Goal: Information Seeking & Learning: Learn about a topic

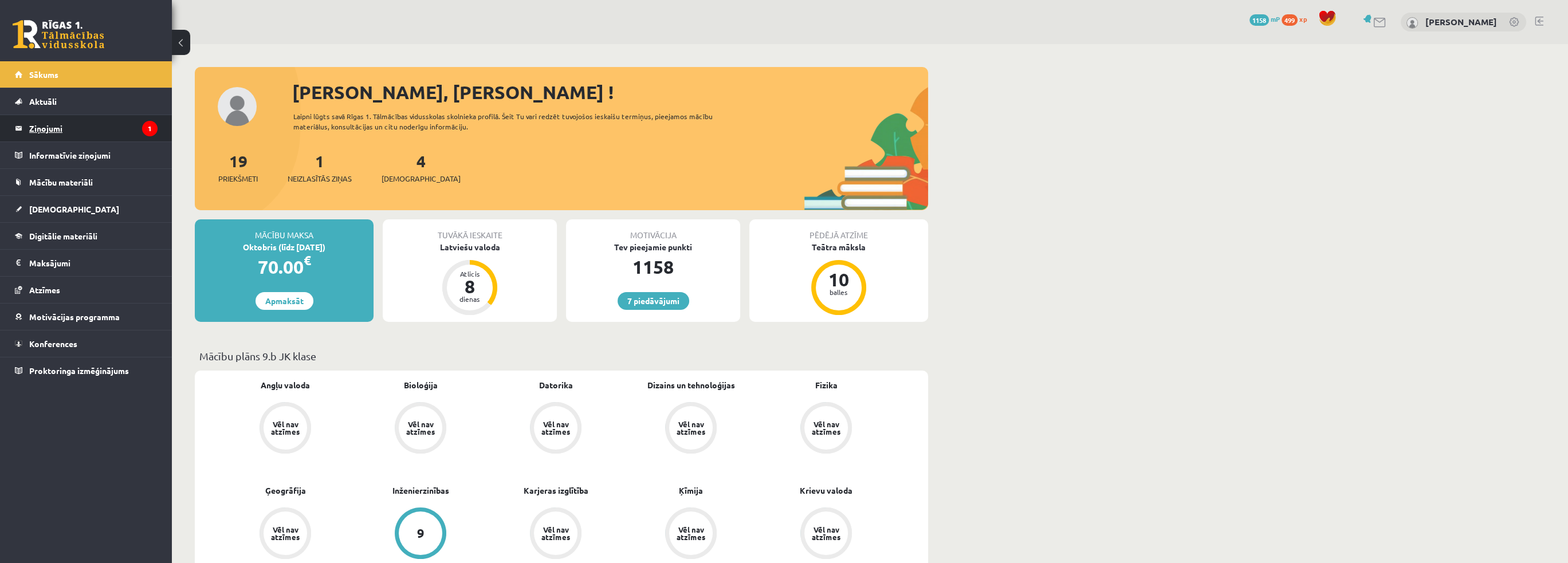
click at [93, 135] on legend "Ziņojumi 1" at bounding box center [93, 128] width 128 height 26
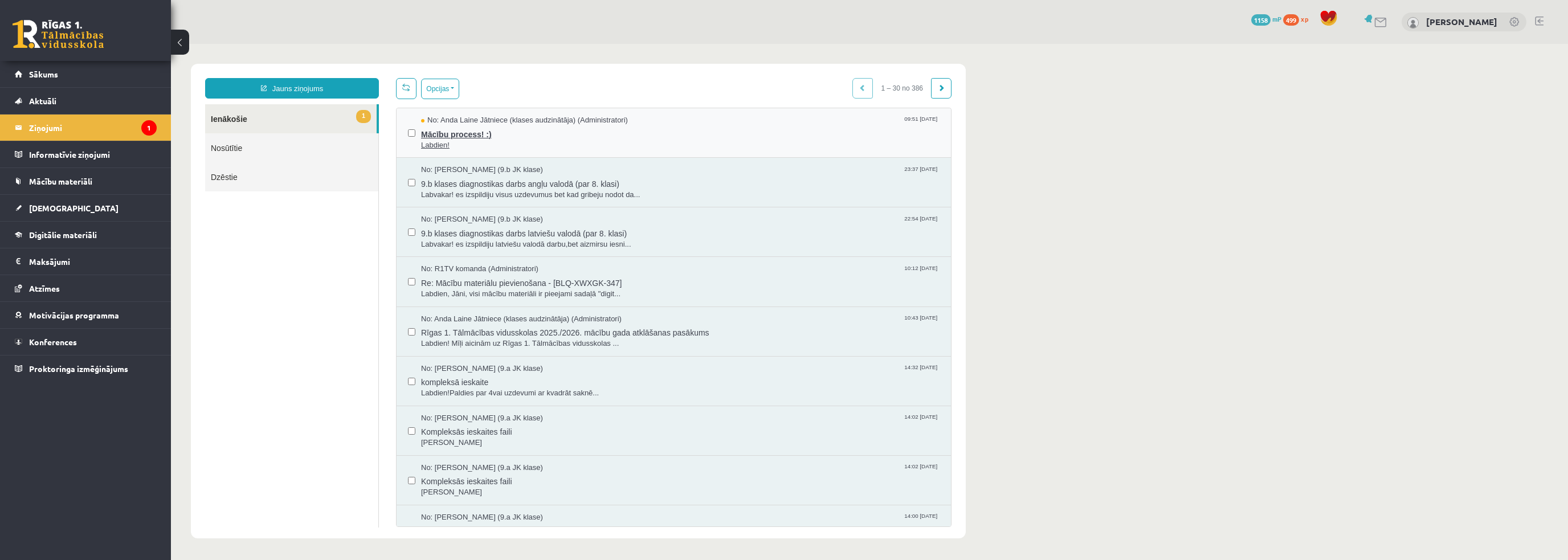
click at [487, 127] on span "Mācību process! :)" at bounding box center [680, 133] width 518 height 15
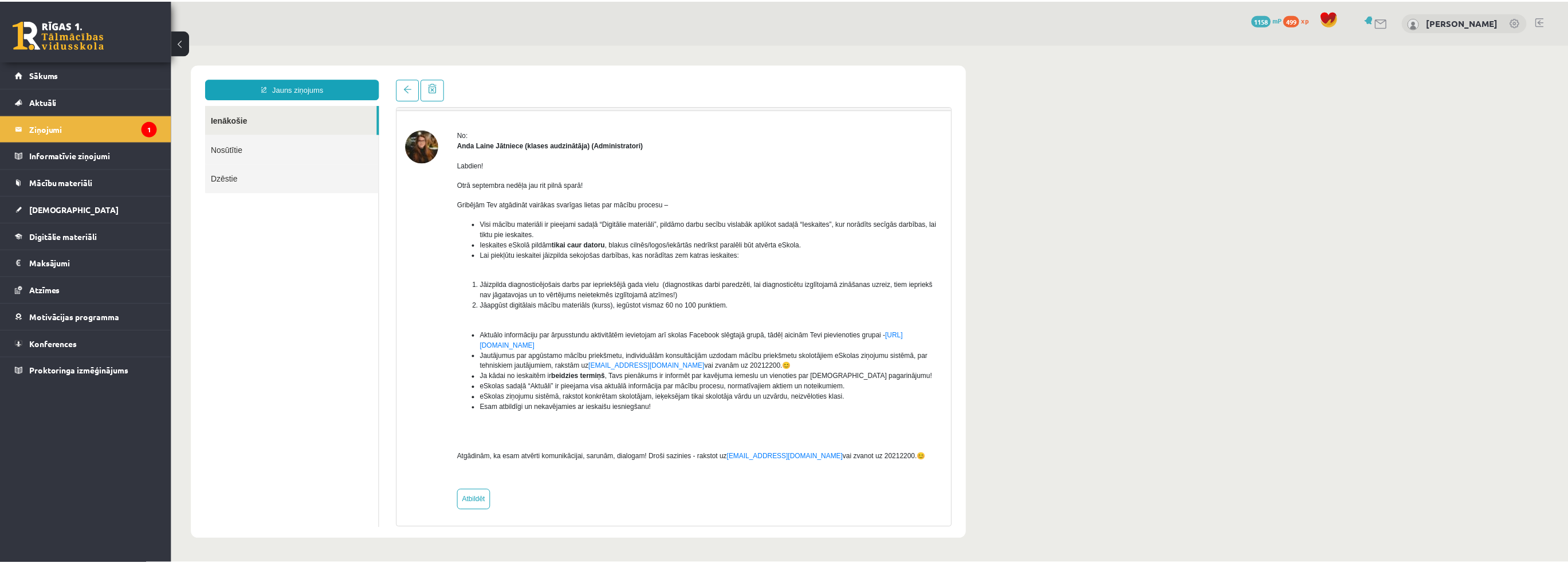
scroll to position [30, 0]
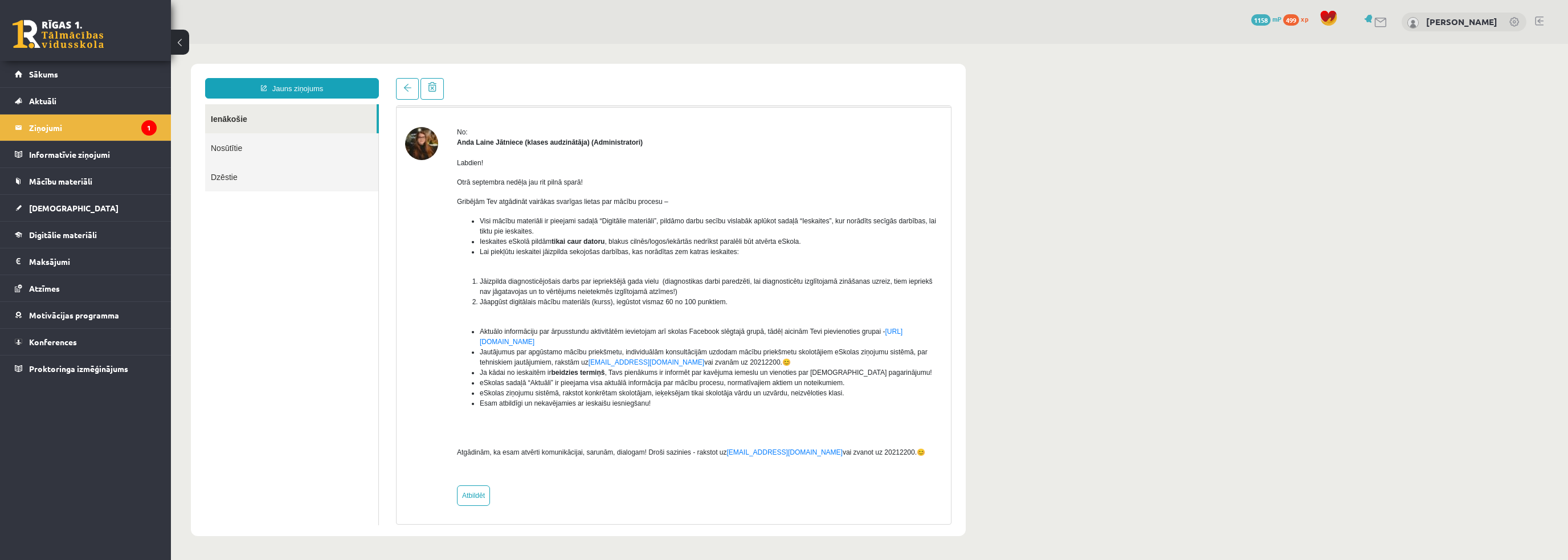
click at [232, 233] on ul "Ienākošie Nosūtītie Dzēstie" at bounding box center [291, 315] width 174 height 421
click at [126, 216] on link "[DEMOGRAPHIC_DATA]" at bounding box center [86, 207] width 142 height 26
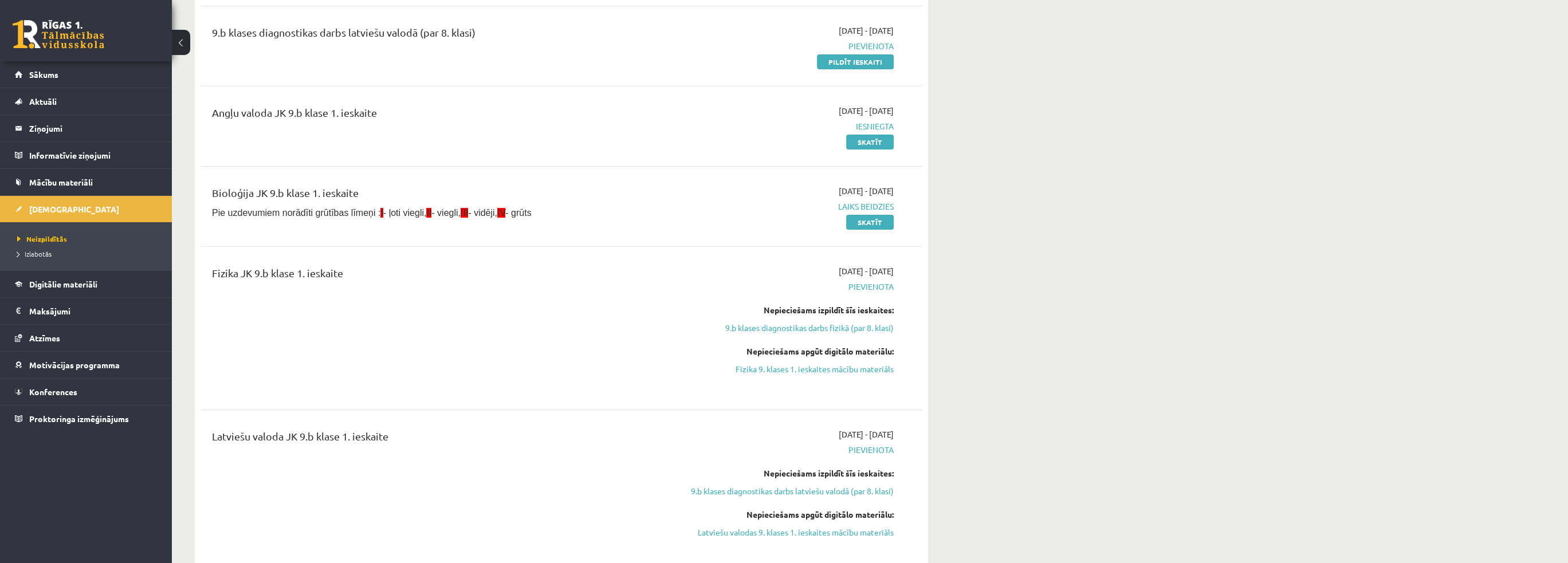
scroll to position [286, 0]
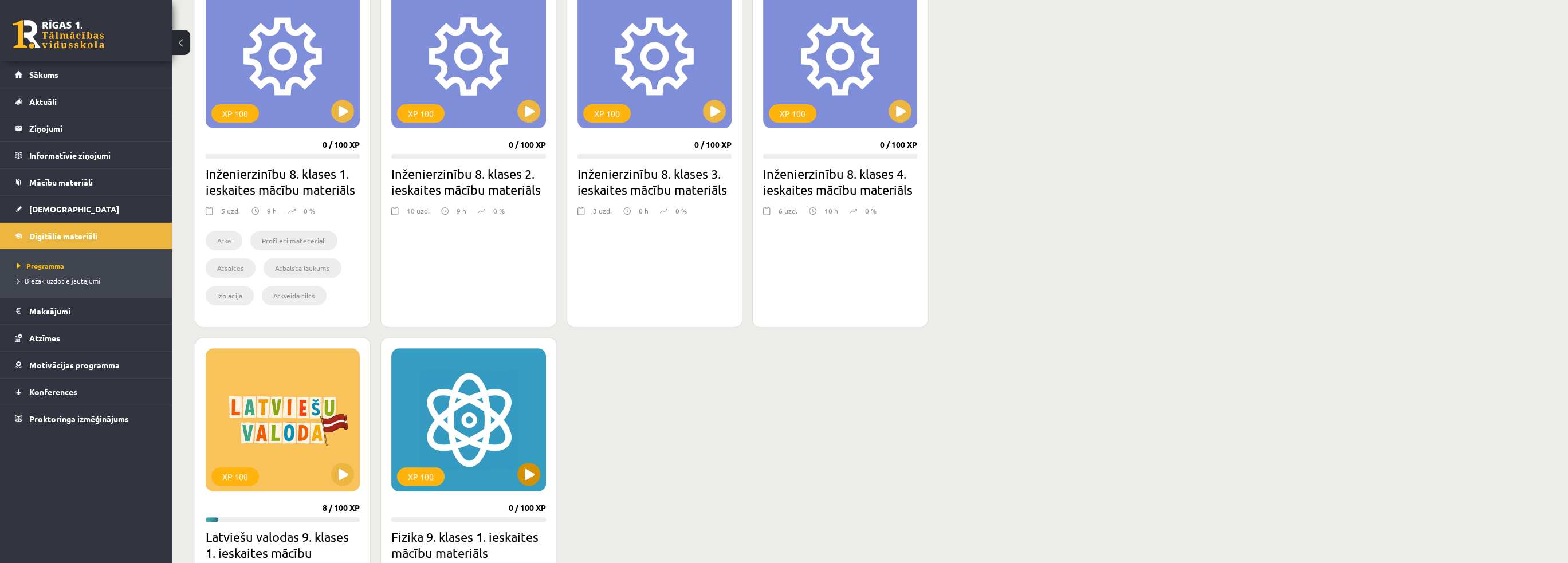
scroll to position [745, 0]
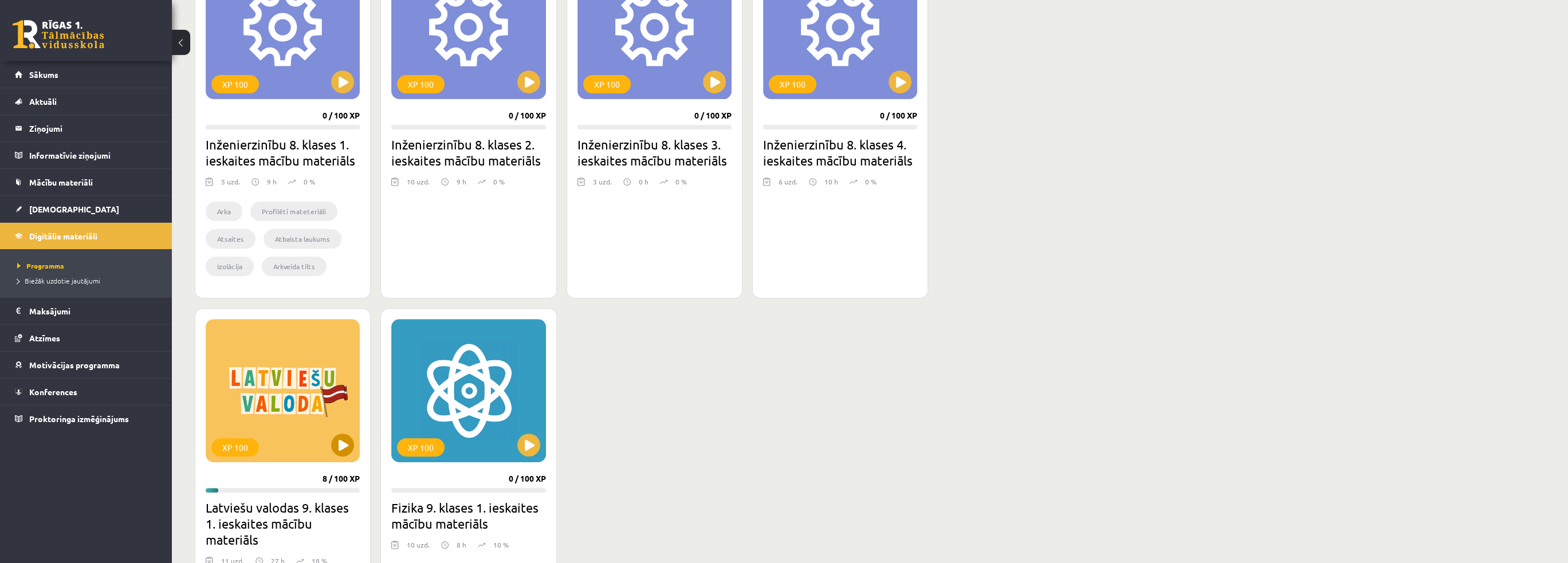
click at [338, 455] on div "XP 100" at bounding box center [282, 390] width 154 height 143
